Goal: Use online tool/utility: Use online tool/utility

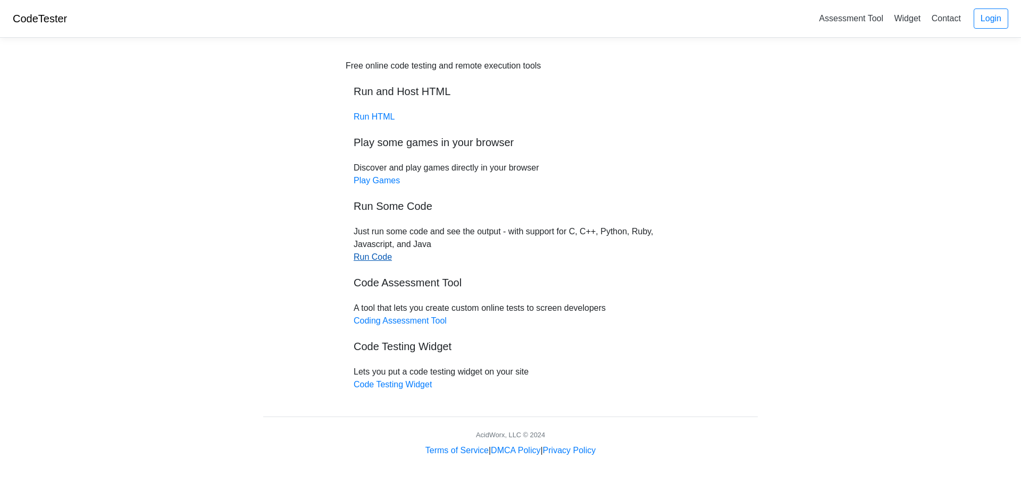
click at [366, 253] on link "Run Code" at bounding box center [373, 257] width 38 height 9
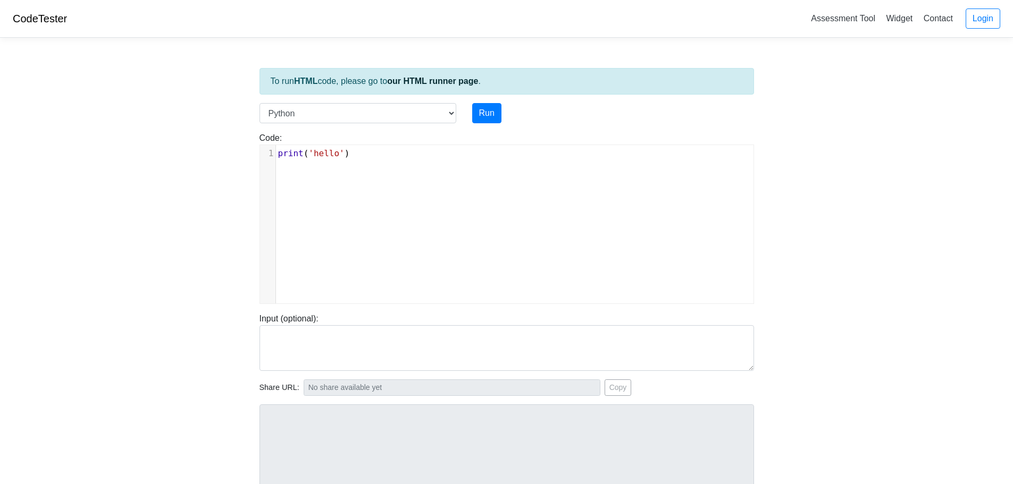
scroll to position [4, 0]
type textarea "print('hello')"
drag, startPoint x: 353, startPoint y: 153, endPoint x: 240, endPoint y: 153, distance: 112.7
click at [240, 153] on body "CodeTester Assessment Tool Widget Contact Login To run HTML code, please go to …" at bounding box center [506, 283] width 1013 height 567
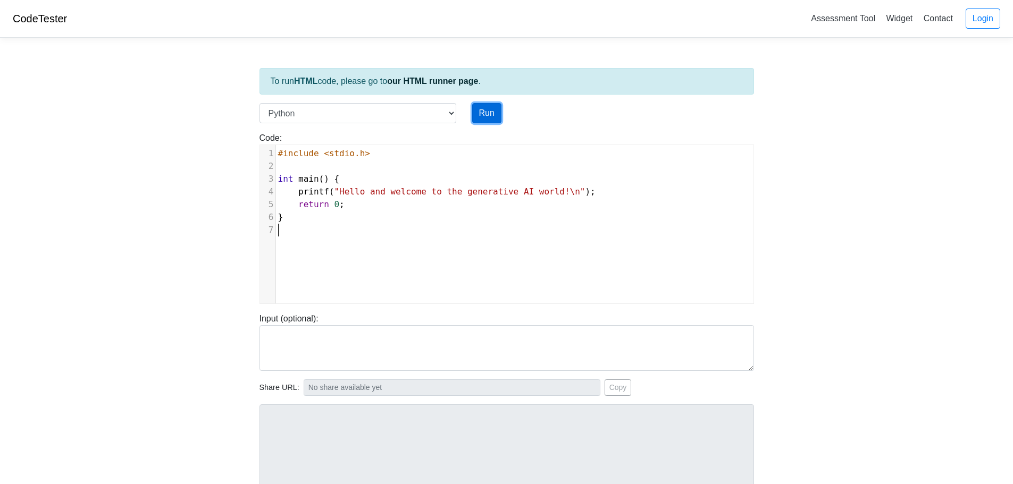
click at [485, 116] on button "Run" at bounding box center [486, 113] width 29 height 20
type input "[URL][DOMAIN_NAME]"
type textarea "Submission status: Runtime Error (NZEC) Stderr: File "script.py", line 3 int ma…"
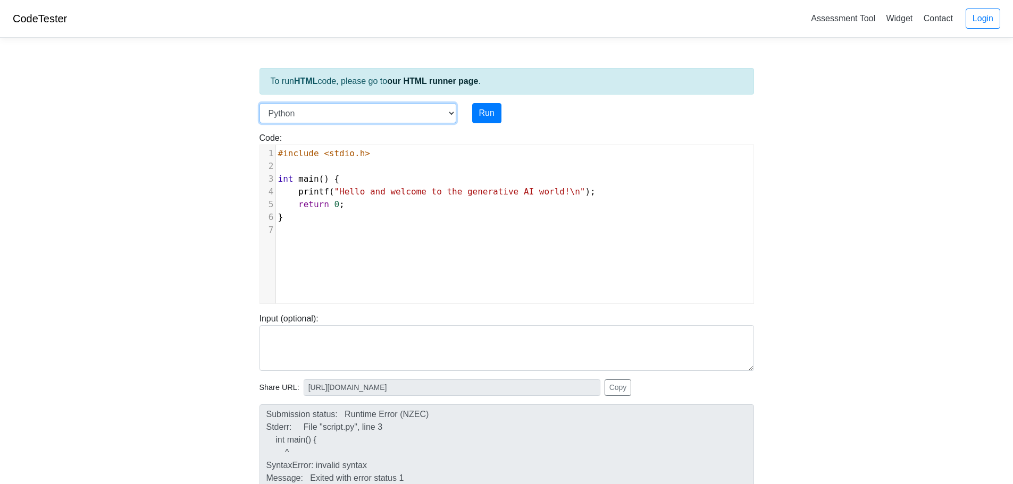
click at [449, 113] on select "C C++ Go Java Javascript Python Ruby" at bounding box center [358, 113] width 197 height 20
select select "c"
click at [260, 103] on select "C C++ Go Java Javascript Python Ruby" at bounding box center [358, 113] width 197 height 20
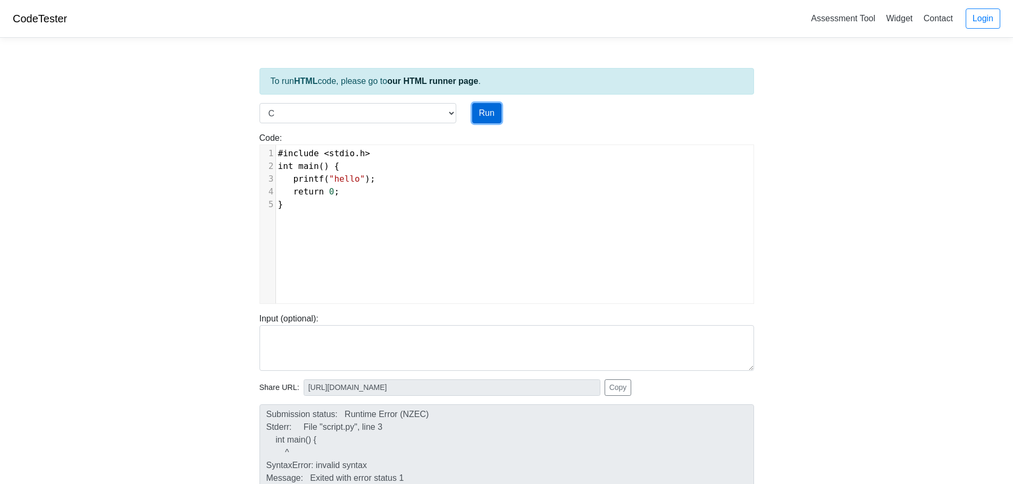
click at [489, 112] on button "Run" at bounding box center [486, 113] width 29 height 20
type input "[URL][DOMAIN_NAME]"
type textarea "Stdout: hello"
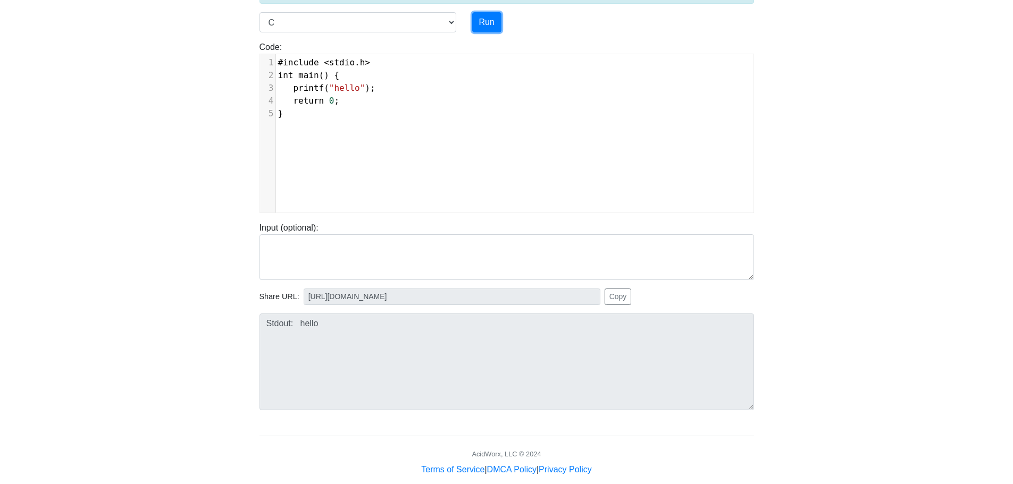
scroll to position [108, 0]
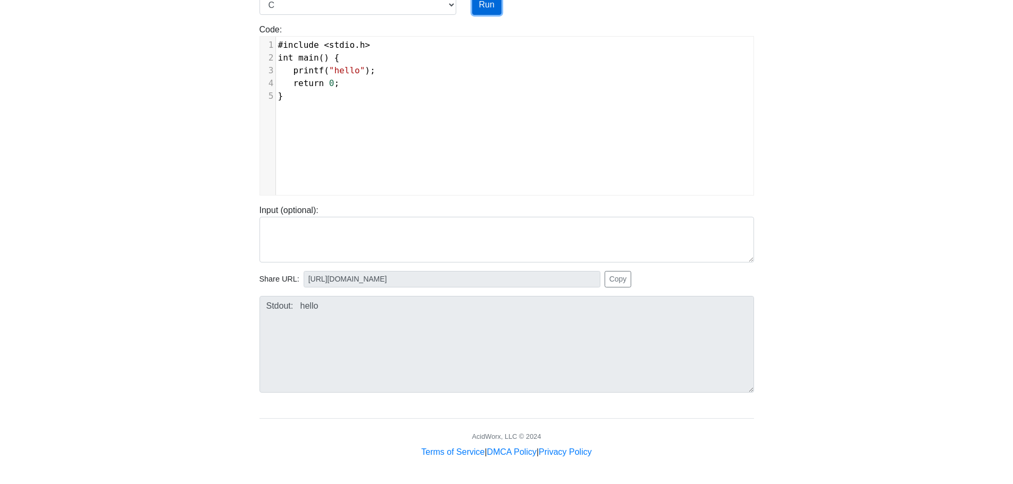
click at [489, 10] on button "Run" at bounding box center [486, 5] width 29 height 20
type input "[URL][DOMAIN_NAME]"
type textarea "Stdout: hello"
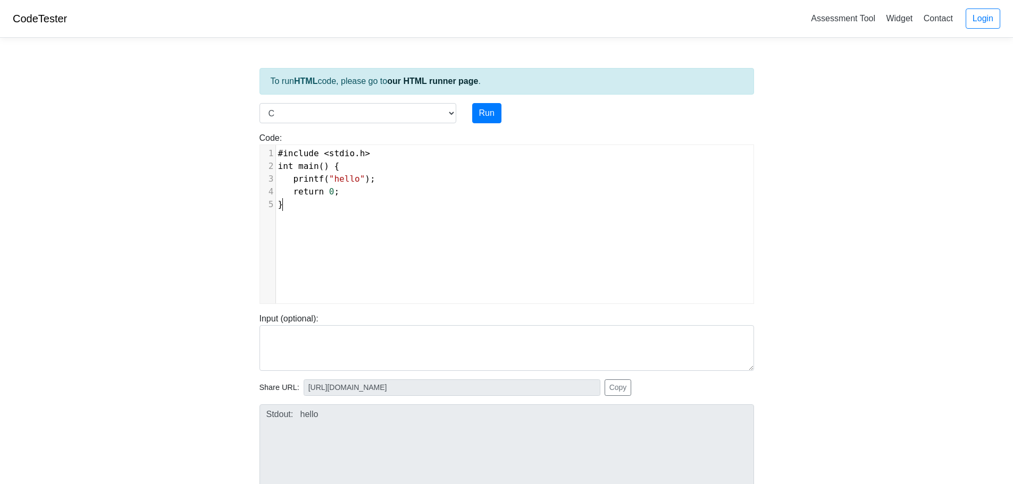
scroll to position [4, 0]
click at [330, 273] on div "xxxxxxxxxx 1 #include < stdio . h > 2 int main () { 3 printf ( "hello" ); 4 ret…" at bounding box center [514, 232] width 509 height 174
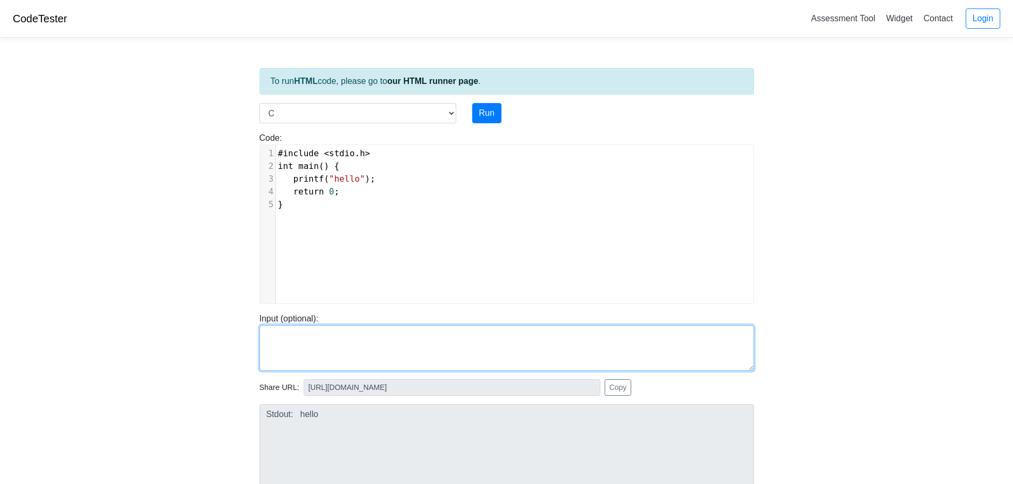
click at [302, 340] on textarea at bounding box center [507, 348] width 495 height 46
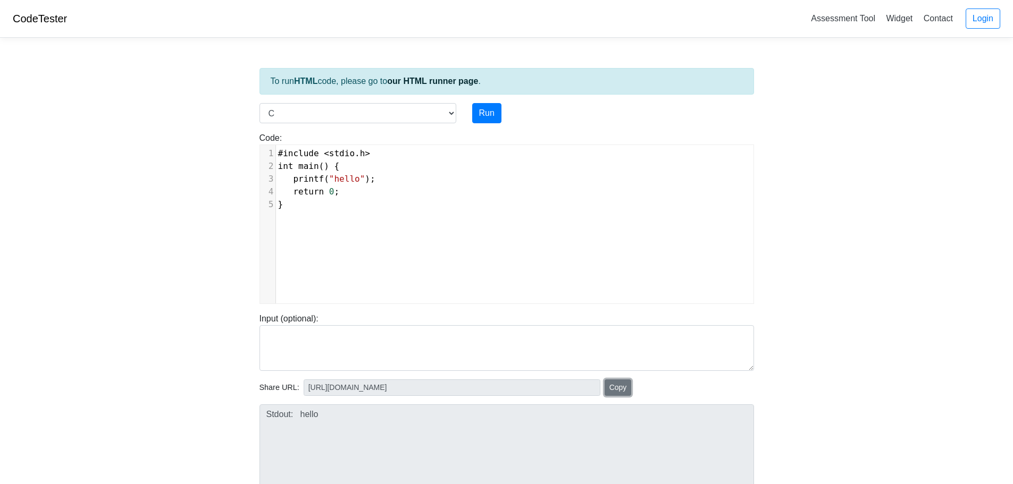
click at [609, 387] on button "Copy" at bounding box center [618, 388] width 27 height 16
